Goal: Register for event/course

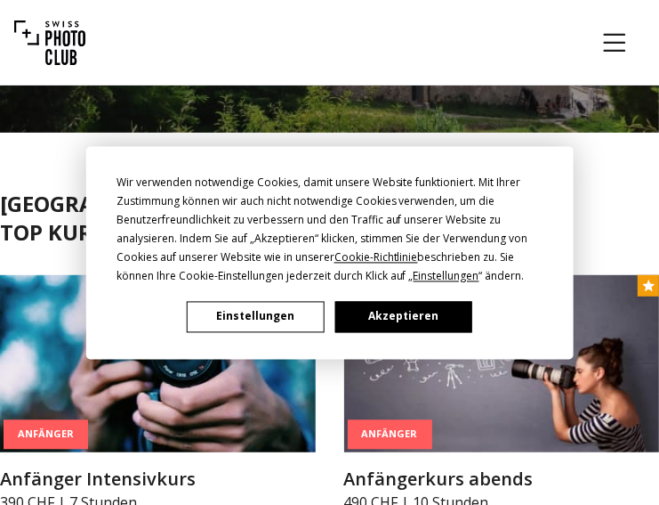
scroll to position [593, 0]
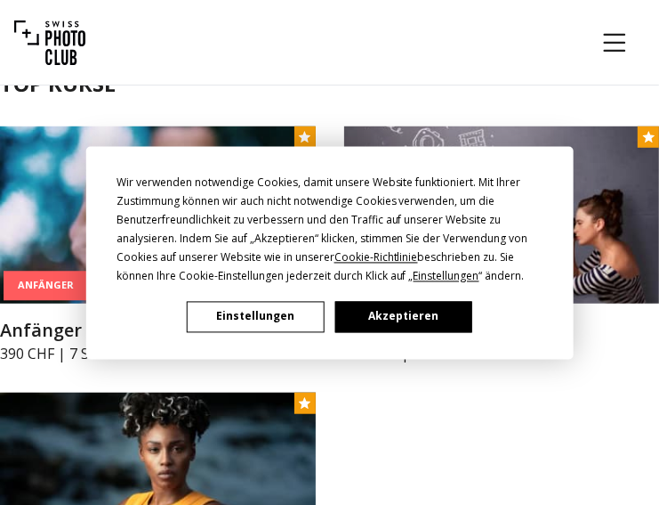
click at [385, 319] on button "Akzeptieren" at bounding box center [403, 316] width 137 height 31
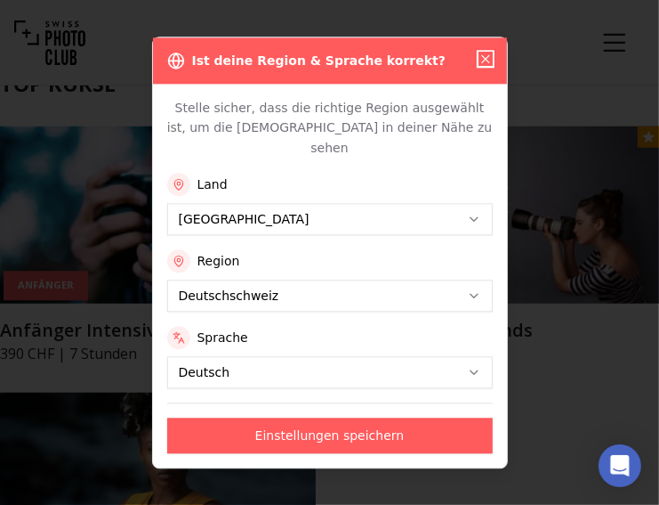
click at [482, 62] on icon "button" at bounding box center [485, 58] width 7 height 7
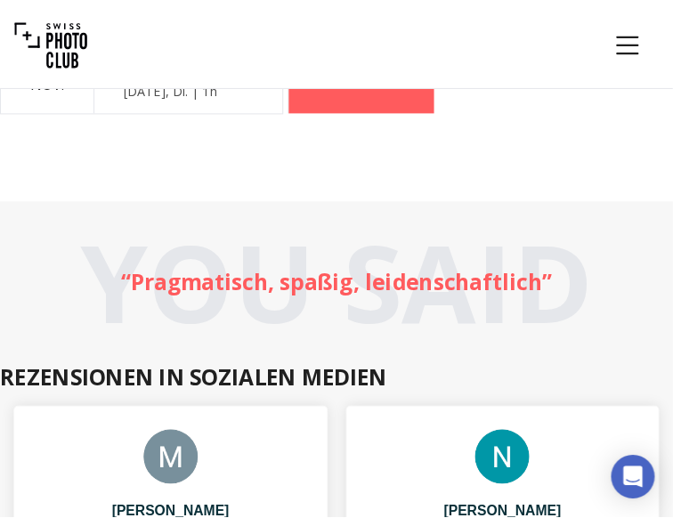
scroll to position [1038, 0]
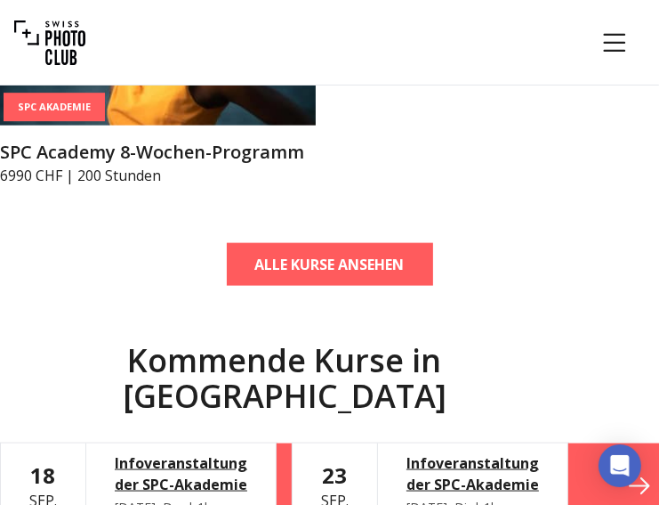
click at [603, 35] on icon "Menu" at bounding box center [615, 43] width 32 height 32
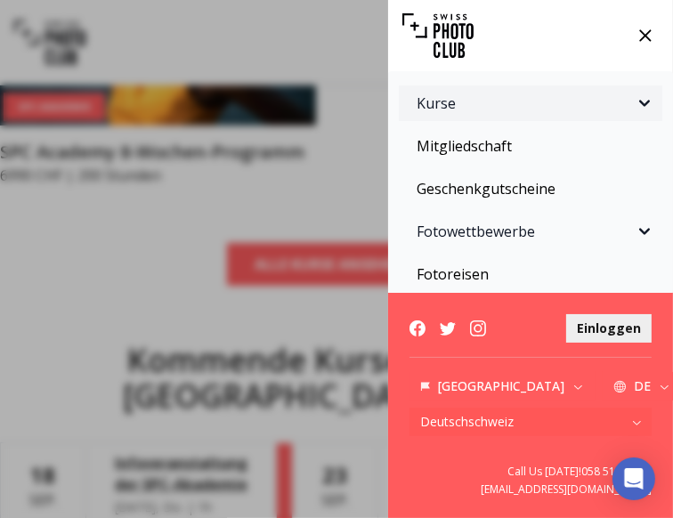
click at [434, 104] on span "Kurse" at bounding box center [524, 103] width 217 height 21
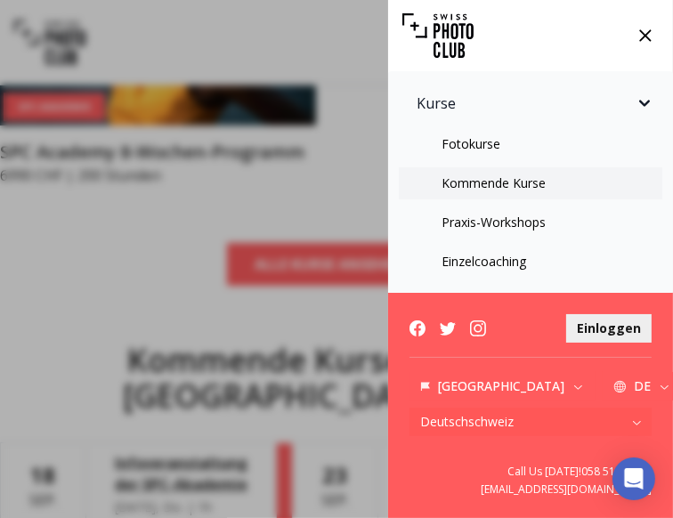
click at [521, 185] on link "Kommende Kurse" at bounding box center [530, 183] width 263 height 32
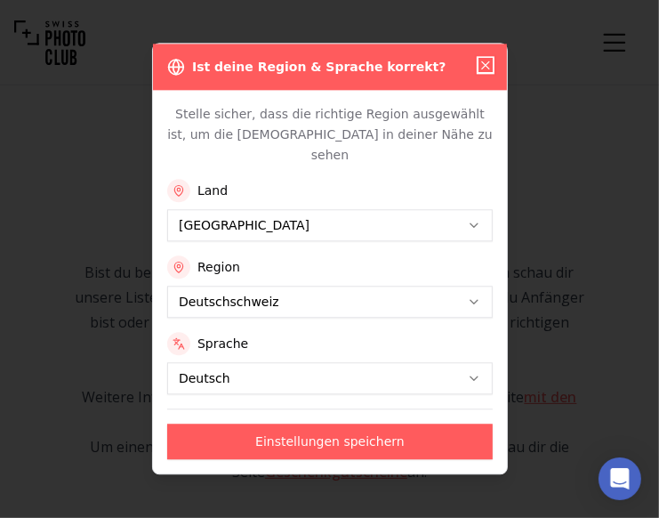
click at [481, 72] on icon "button" at bounding box center [486, 65] width 14 height 14
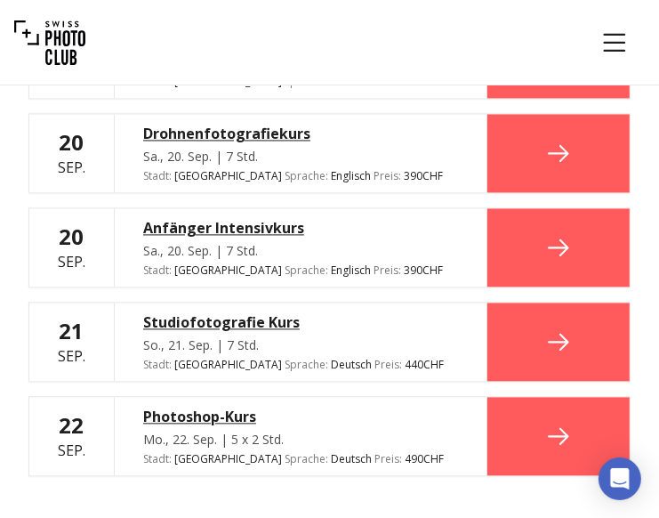
scroll to position [2076, 0]
